Goal: Entertainment & Leisure: Consume media (video, audio)

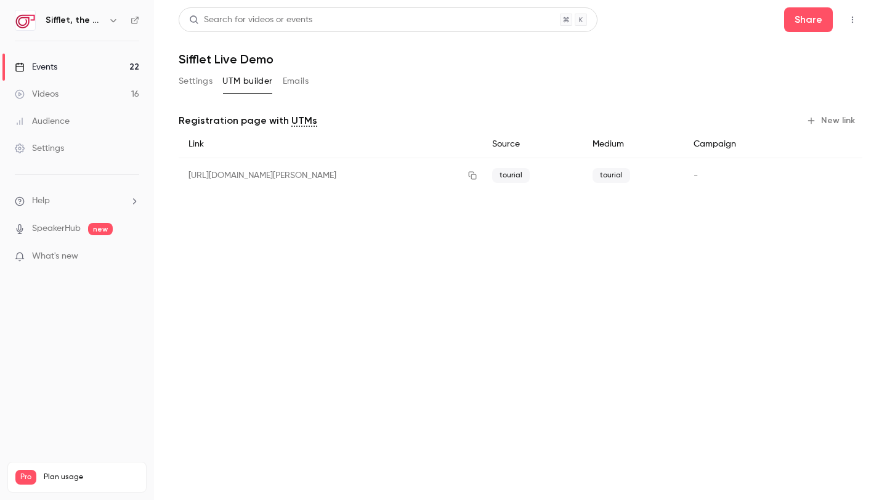
click at [92, 68] on link "Events 22" at bounding box center [77, 67] width 154 height 27
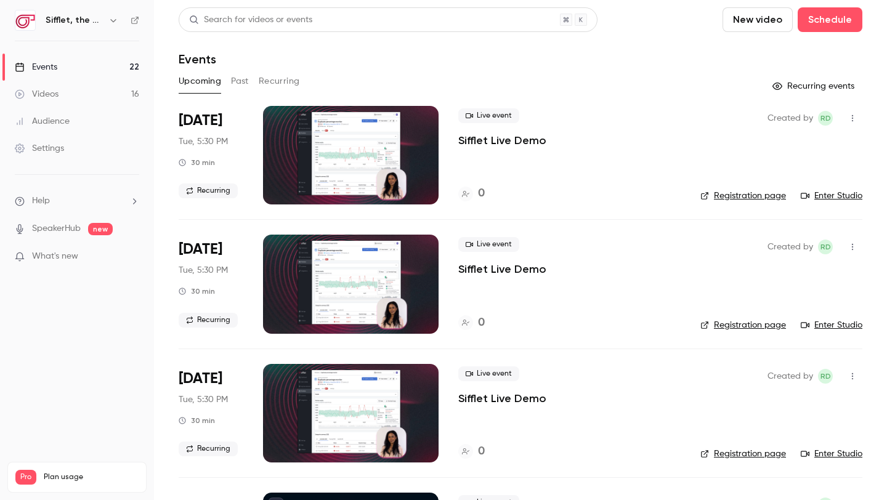
click at [76, 89] on link "Videos 16" at bounding box center [77, 94] width 154 height 27
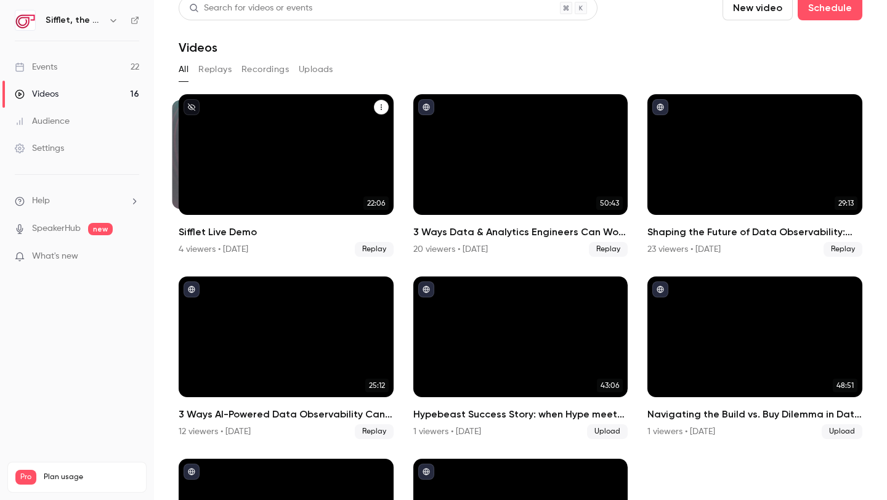
scroll to position [10, 0]
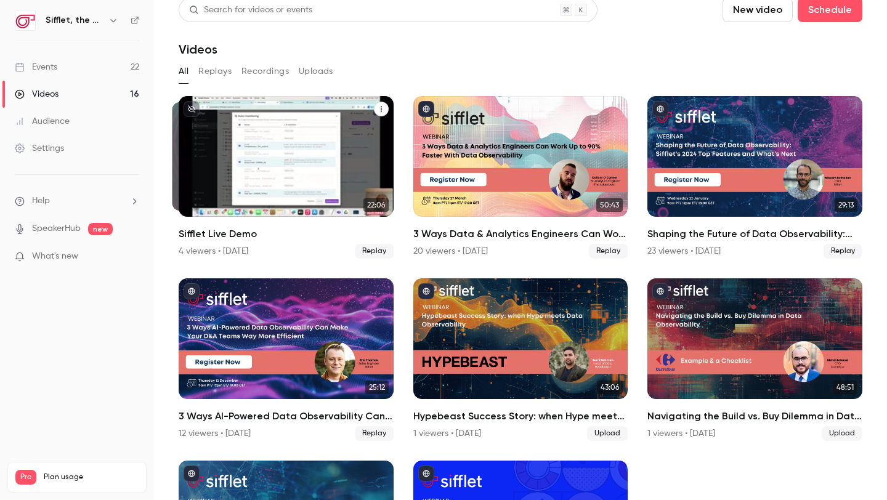
click at [243, 236] on h2 "Sifflet Live Demo" at bounding box center [286, 234] width 215 height 15
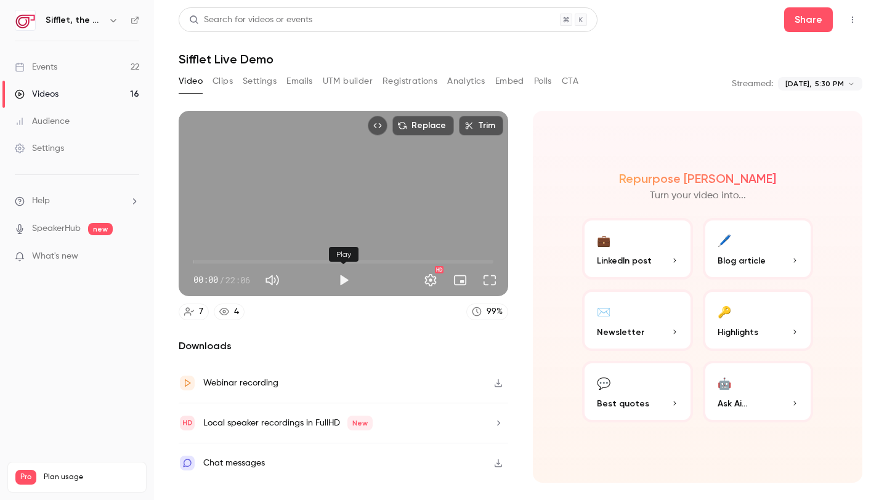
click at [340, 279] on button "Play" at bounding box center [343, 280] width 25 height 25
drag, startPoint x: 195, startPoint y: 261, endPoint x: 214, endPoint y: 260, distance: 18.5
click at [214, 260] on span "01:24" at bounding box center [213, 262] width 4 height 4
click at [246, 260] on span "01:30" at bounding box center [343, 262] width 300 height 20
click at [198, 261] on span "03:56" at bounding box center [343, 262] width 300 height 20
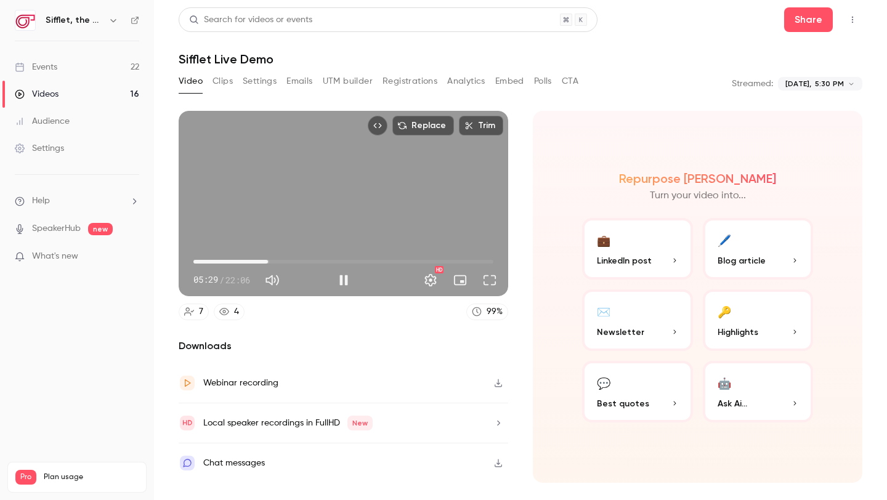
drag, startPoint x: 201, startPoint y: 261, endPoint x: 268, endPoint y: 260, distance: 67.1
click at [268, 260] on span "05:29" at bounding box center [268, 262] width 4 height 4
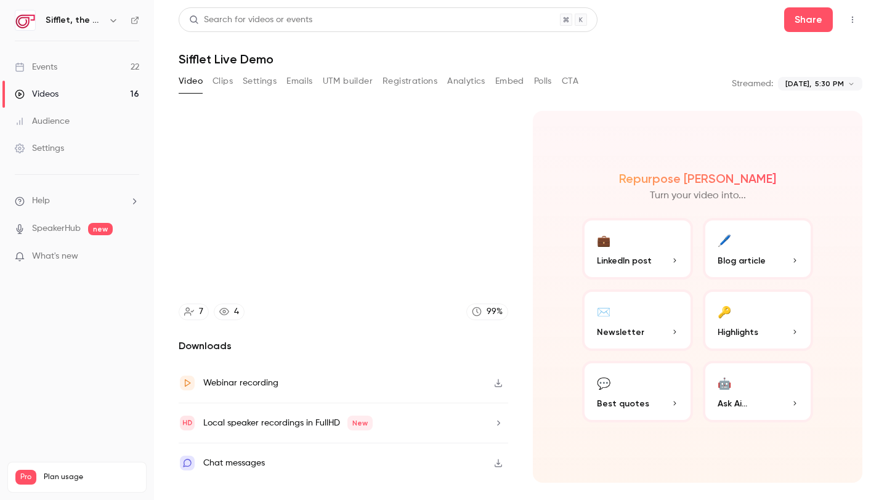
click at [307, 384] on div "Webinar recording" at bounding box center [343, 383] width 329 height 40
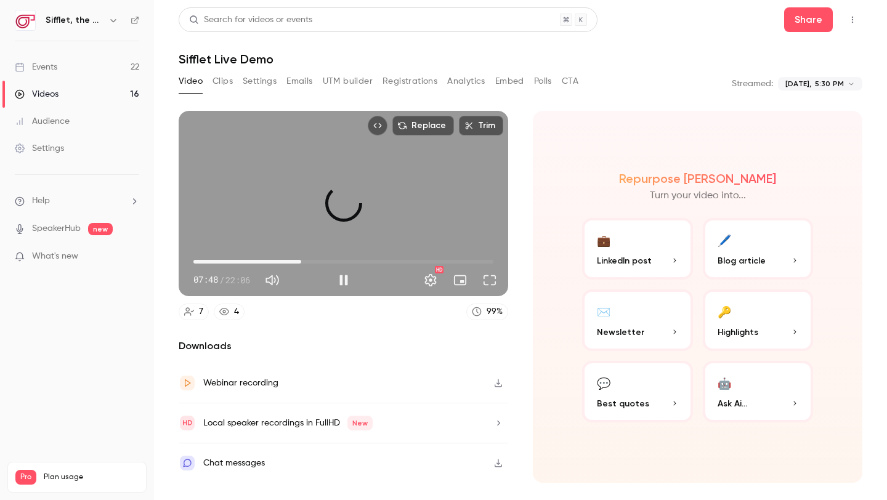
drag, startPoint x: 276, startPoint y: 261, endPoint x: 299, endPoint y: 261, distance: 22.8
click at [300, 261] on span "07:56" at bounding box center [301, 262] width 4 height 4
drag, startPoint x: 299, startPoint y: 261, endPoint x: 379, endPoint y: 259, distance: 79.4
click at [367, 260] on span "12:40" at bounding box center [365, 262] width 4 height 4
drag, startPoint x: 380, startPoint y: 259, endPoint x: 424, endPoint y: 257, distance: 44.4
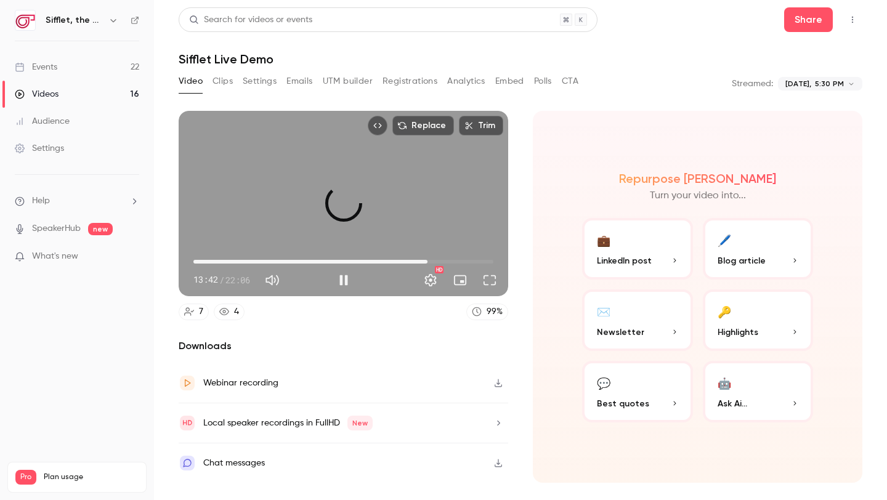
click at [425, 260] on span "17:15" at bounding box center [427, 262] width 4 height 4
click at [416, 175] on div "Replace Trim 17:11 17:11 / 22:06 HD" at bounding box center [343, 203] width 329 height 185
type input "******"
